Goal: Transaction & Acquisition: Book appointment/travel/reservation

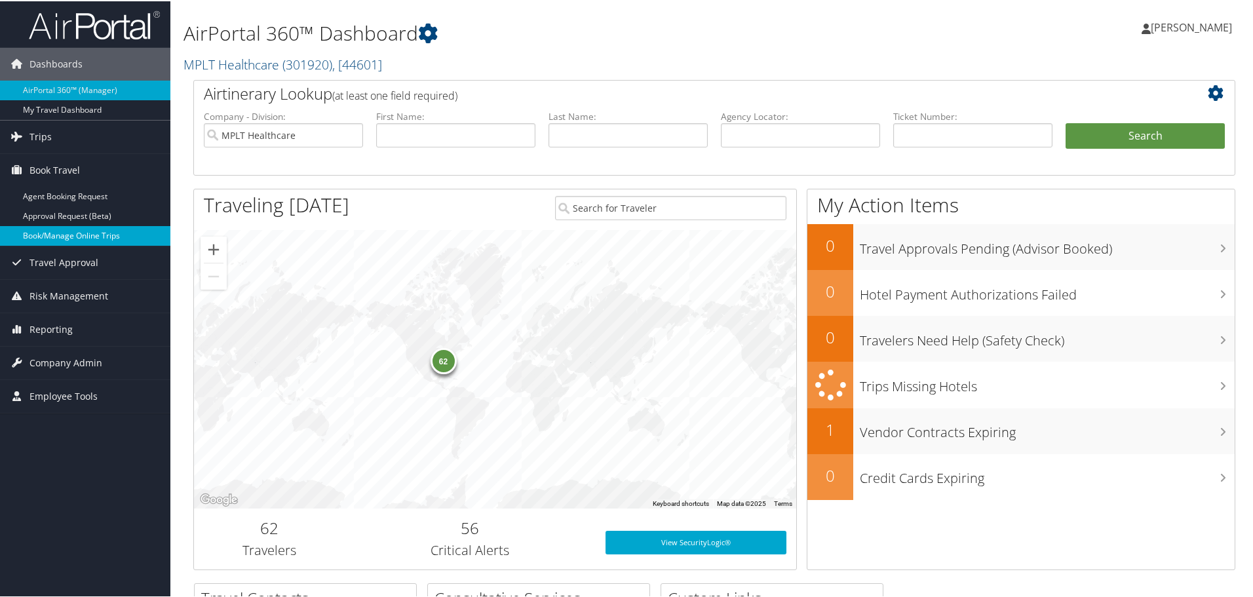
click at [47, 233] on link "Book/Manage Online Trips" at bounding box center [85, 235] width 170 height 20
